Goal: Task Accomplishment & Management: Complete application form

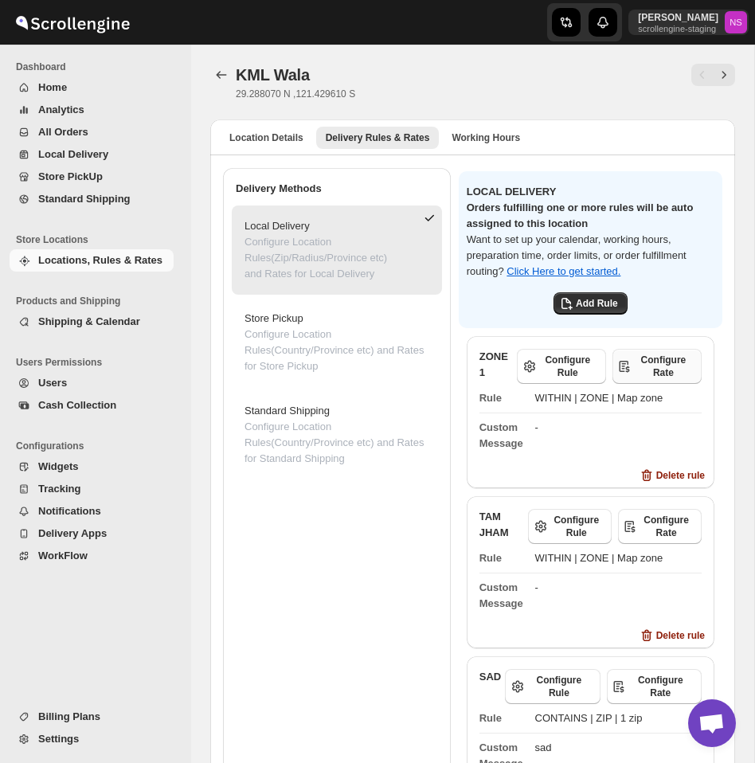
click at [664, 367] on span "Configure Rate" at bounding box center [663, 366] width 57 height 25
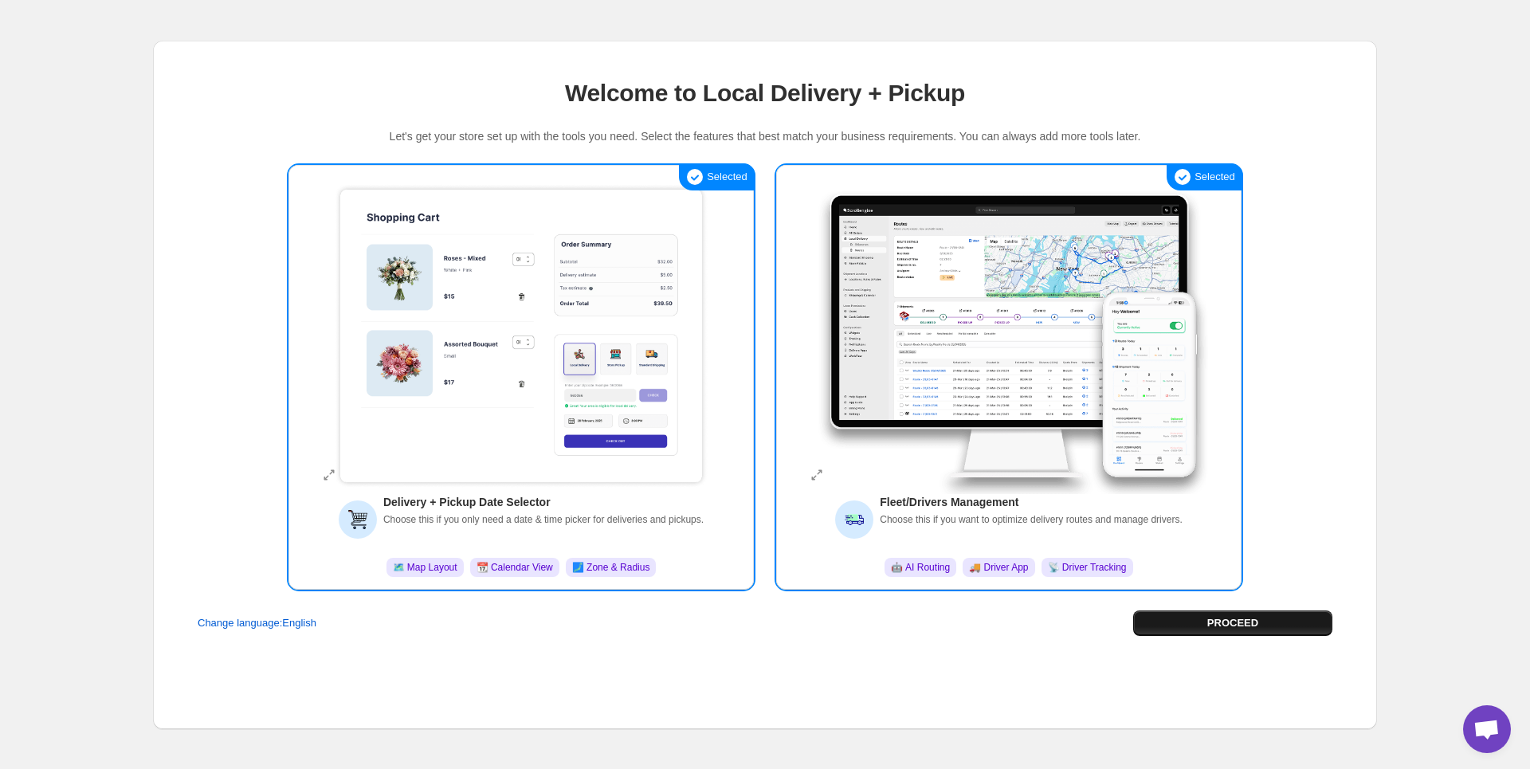
click at [1230, 624] on span "PROCEED" at bounding box center [1232, 623] width 51 height 16
